Goal: Information Seeking & Learning: Learn about a topic

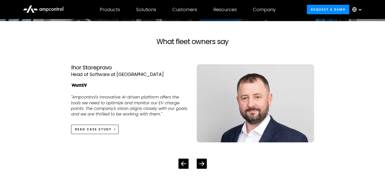
scroll to position [962, 0]
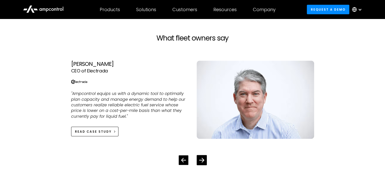
click at [183, 161] on icon "Previous slide" at bounding box center [183, 160] width 5 height 5
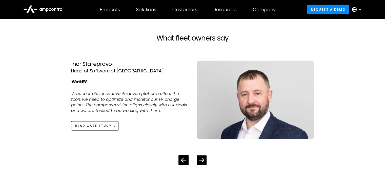
click at [201, 158] on icon "Next slide" at bounding box center [201, 160] width 5 height 5
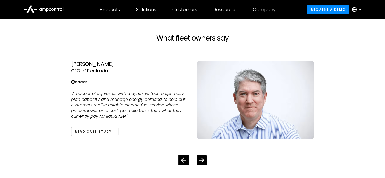
click at [201, 158] on icon "Next slide" at bounding box center [201, 160] width 5 height 5
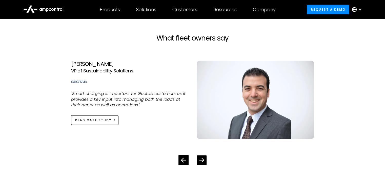
click at [201, 158] on icon "Next slide" at bounding box center [201, 160] width 5 height 5
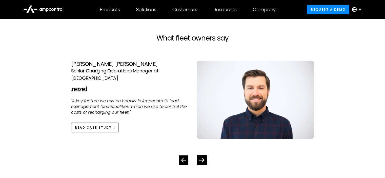
click at [185, 158] on icon "Previous slide" at bounding box center [183, 160] width 5 height 5
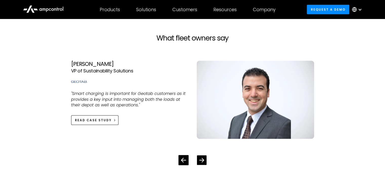
click at [205, 160] on div "Next slide" at bounding box center [202, 160] width 10 height 10
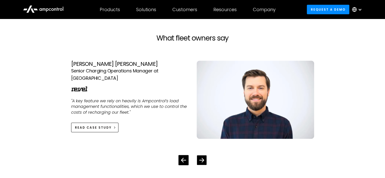
click at [205, 160] on div "Next slide" at bounding box center [202, 160] width 10 height 10
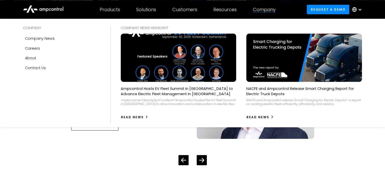
click at [265, 8] on div "Company" at bounding box center [264, 10] width 23 height 6
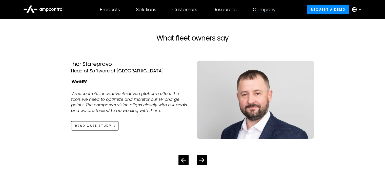
click at [265, 8] on div "Company" at bounding box center [264, 10] width 23 height 6
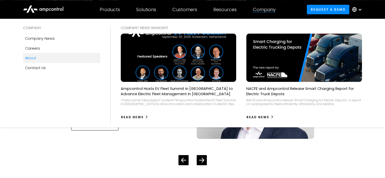
click at [29, 58] on div "About" at bounding box center [30, 58] width 11 height 6
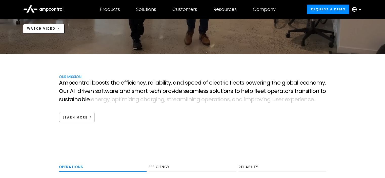
scroll to position [152, 0]
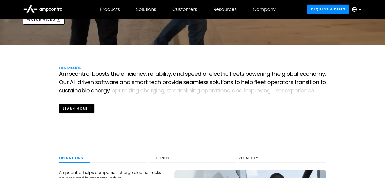
click at [86, 109] on div "Learn more" at bounding box center [75, 108] width 25 height 5
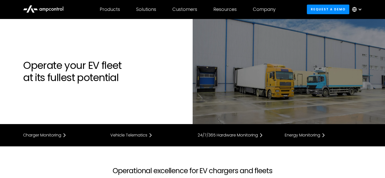
click at [38, 7] on icon at bounding box center [43, 9] width 40 height 12
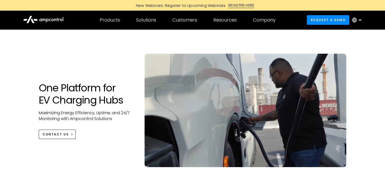
click at [40, 19] on icon at bounding box center [40, 20] width 2 height 3
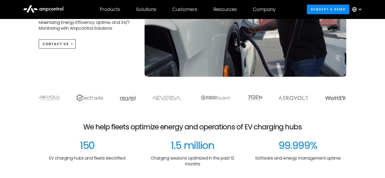
scroll to position [101, 0]
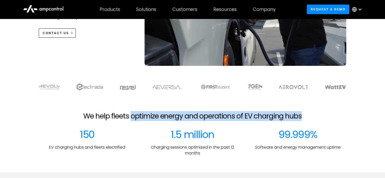
drag, startPoint x: 130, startPoint y: 116, endPoint x: 301, endPoint y: 114, distance: 171.6
click at [301, 114] on h2 "We help fleets optimize energy and operations of EV charging hubs" at bounding box center [192, 116] width 218 height 9
copy h2 "optimize energy and operations of EV charging hubs"
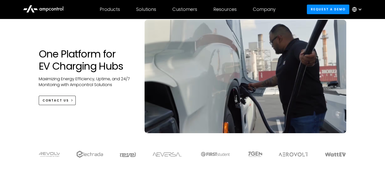
scroll to position [25, 0]
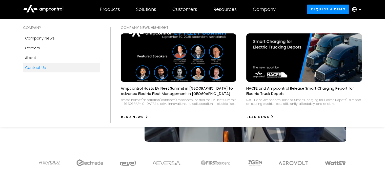
click at [35, 70] on div "Contact Us" at bounding box center [35, 68] width 21 height 6
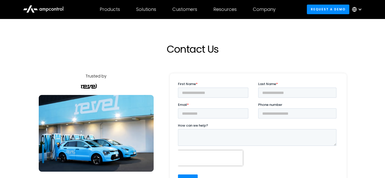
click at [48, 8] on icon at bounding box center [43, 9] width 40 height 12
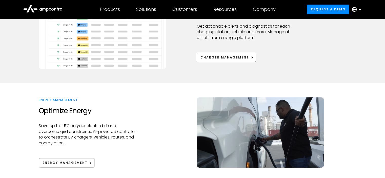
scroll to position [329, 0]
